Goal: Use online tool/utility: Utilize a website feature to perform a specific function

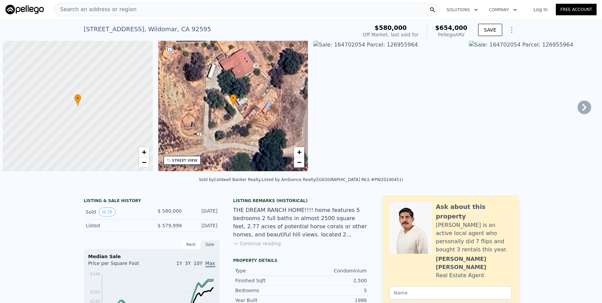
scroll to position [0, 3]
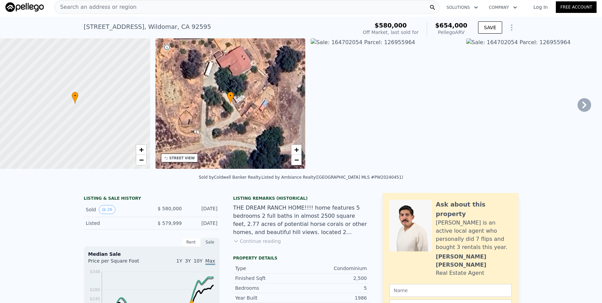
click at [137, 7] on div "Search an address or region" at bounding box center [246, 7] width 385 height 14
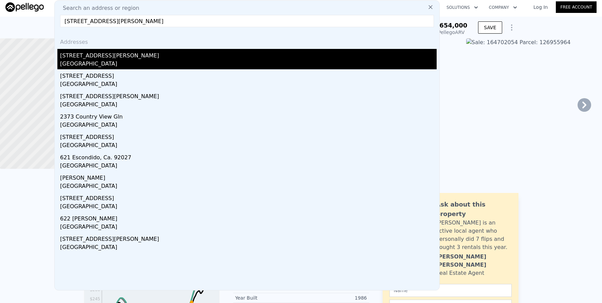
type input "[STREET_ADDRESS][PERSON_NAME]"
click at [192, 55] on div "[STREET_ADDRESS][PERSON_NAME]" at bounding box center [248, 54] width 376 height 11
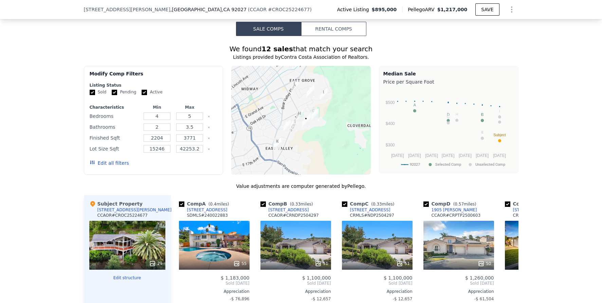
scroll to position [488, 0]
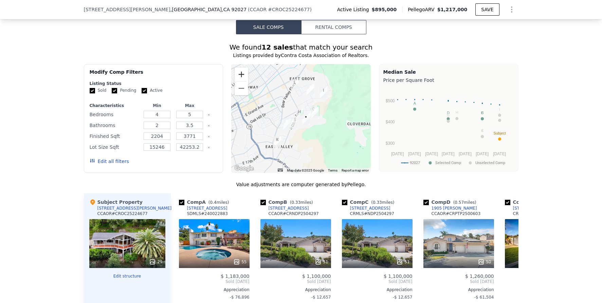
click at [236, 78] on button "Zoom in" at bounding box center [242, 75] width 14 height 14
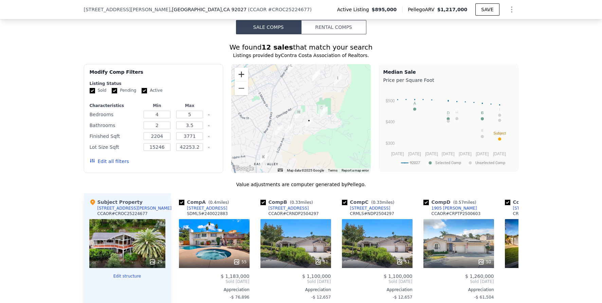
click at [236, 78] on button "Zoom in" at bounding box center [242, 75] width 14 height 14
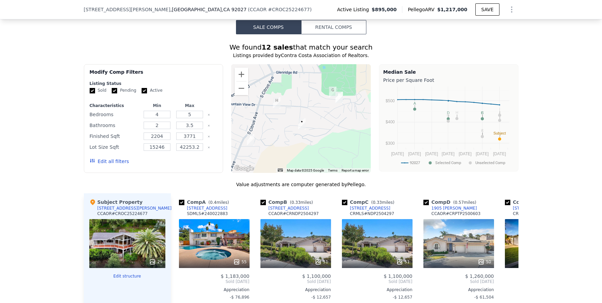
drag, startPoint x: 315, startPoint y: 128, endPoint x: 295, endPoint y: 114, distance: 24.7
click at [295, 114] on div at bounding box center [301, 118] width 140 height 109
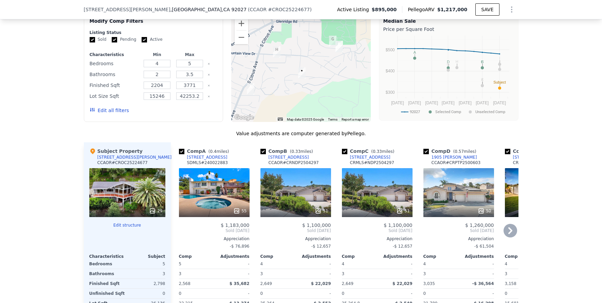
click at [505, 237] on icon at bounding box center [510, 231] width 14 height 14
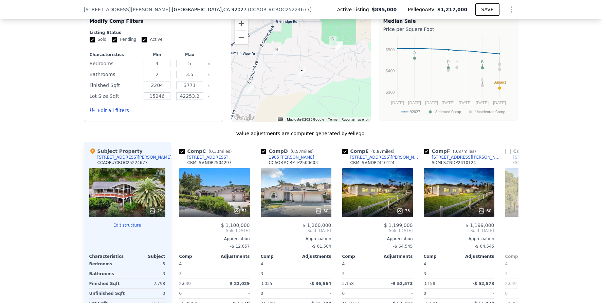
scroll to position [0, 163]
click at [507, 237] on icon at bounding box center [510, 231] width 14 height 14
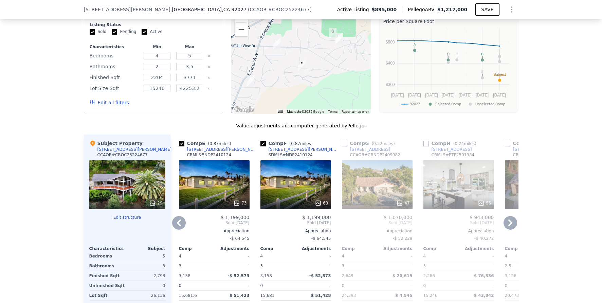
scroll to position [546, 0]
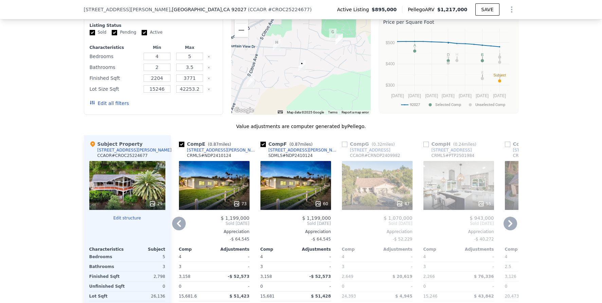
click at [508, 230] on icon at bounding box center [510, 224] width 14 height 14
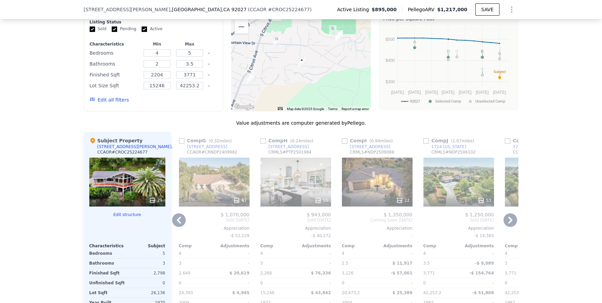
scroll to position [550, 0]
click at [179, 224] on icon at bounding box center [179, 220] width 14 height 14
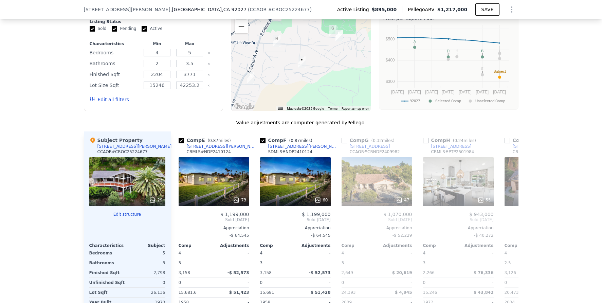
scroll to position [0, 326]
click at [179, 224] on icon at bounding box center [179, 220] width 14 height 14
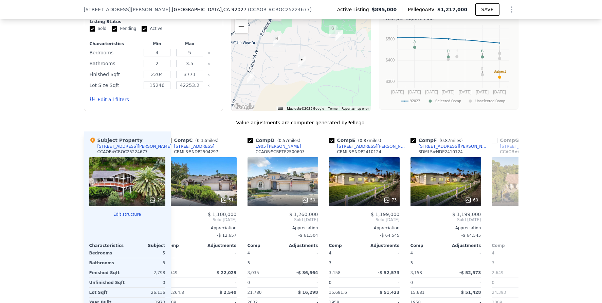
scroll to position [0, 163]
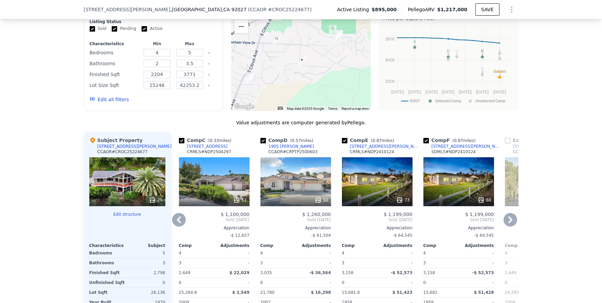
click at [179, 224] on icon at bounding box center [179, 220] width 14 height 14
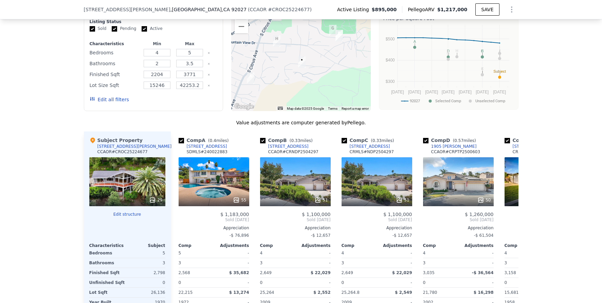
scroll to position [0, 0]
click at [200, 200] on div at bounding box center [214, 200] width 71 height 12
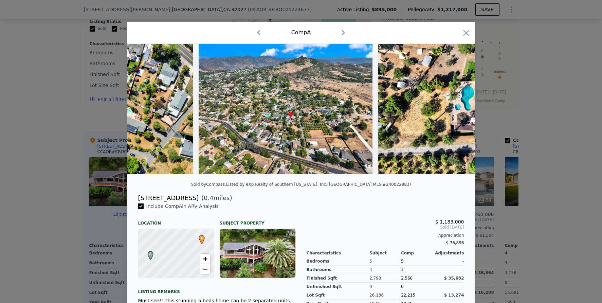
scroll to position [0, 10484]
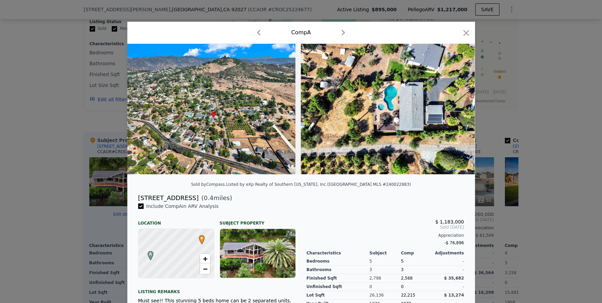
click at [520, 194] on div at bounding box center [301, 151] width 602 height 303
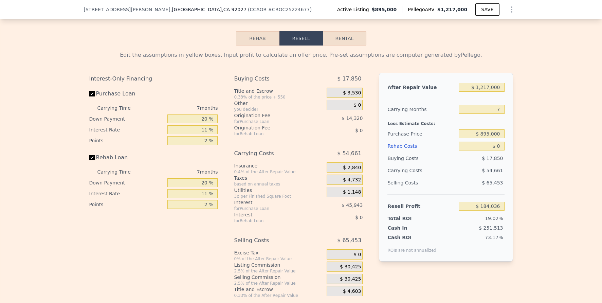
scroll to position [906, 0]
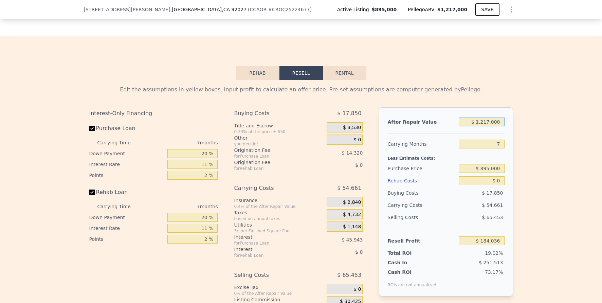
click at [487, 126] on input "$ 1,217,000" at bounding box center [481, 121] width 45 height 9
type input "$ 11"
type input "-$ 965,210"
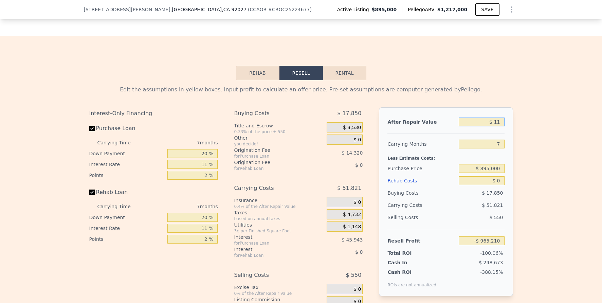
type input "$ 110"
type input "-$ 965,117"
type input "$ 1,100"
type input "-$ 964,184"
type input "$ 11,000"
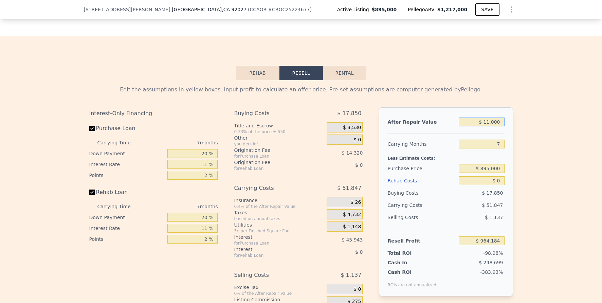
type input "-$ 954,834"
type input "$ 110,000"
type input "-$ 861,344"
type input "$ 1,100,000"
type input "$ 73,549"
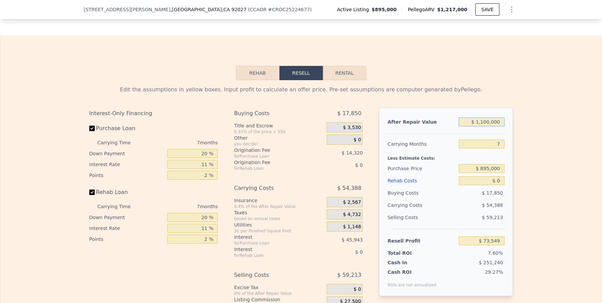
type input "$ 1,100,000"
click at [542, 185] on div "Edit the assumptions in yellow boxes. Input profit to calculate an offer price.…" at bounding box center [300, 206] width 601 height 253
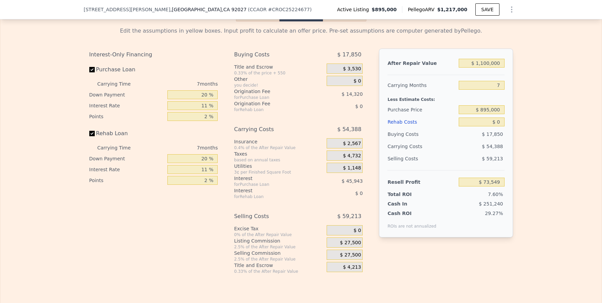
scroll to position [965, 0]
click at [346, 245] on span "$ 27,500" at bounding box center [350, 242] width 21 height 6
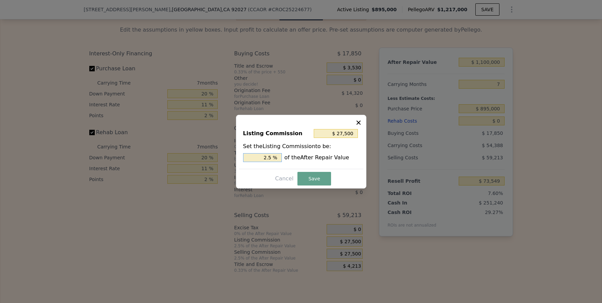
click at [267, 157] on input "2.5 %" at bounding box center [262, 157] width 39 height 9
type input "$ 11,000"
type input "1 %"
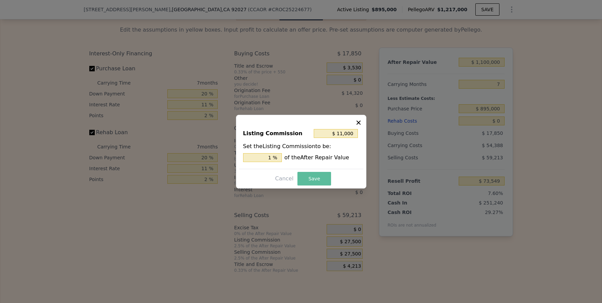
click at [309, 181] on button "Save" at bounding box center [313, 179] width 33 height 14
type input "$ 90,049"
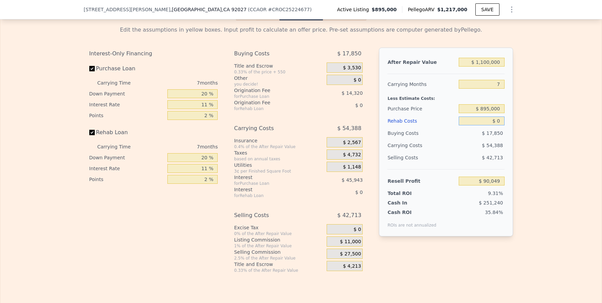
click at [476, 125] on input "$ 0" at bounding box center [481, 120] width 45 height 9
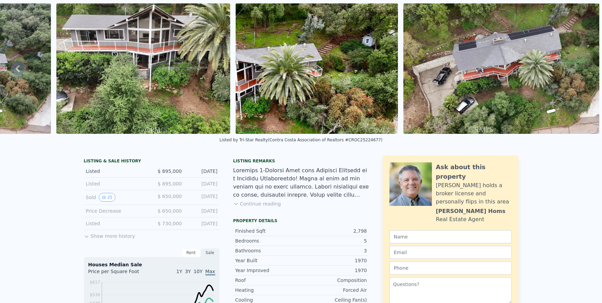
scroll to position [0, 0]
